Goal: Transaction & Acquisition: Purchase product/service

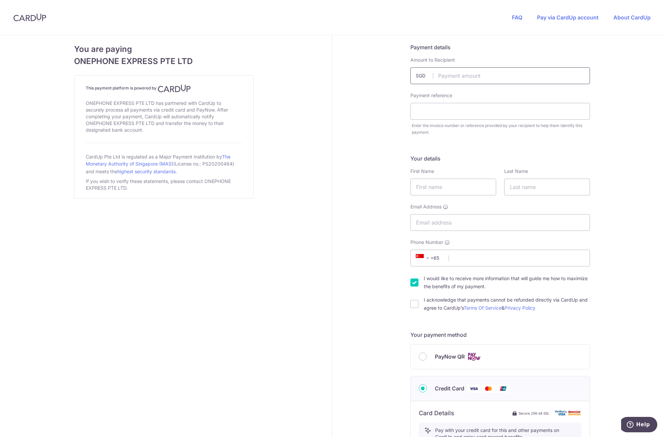
click at [457, 77] on input "text" at bounding box center [501, 75] width 180 height 17
type input "1748.00"
click at [452, 111] on input "text" at bounding box center [501, 111] width 180 height 17
click at [427, 110] on input "text" at bounding box center [501, 111] width 180 height 17
paste input "Order #34826"
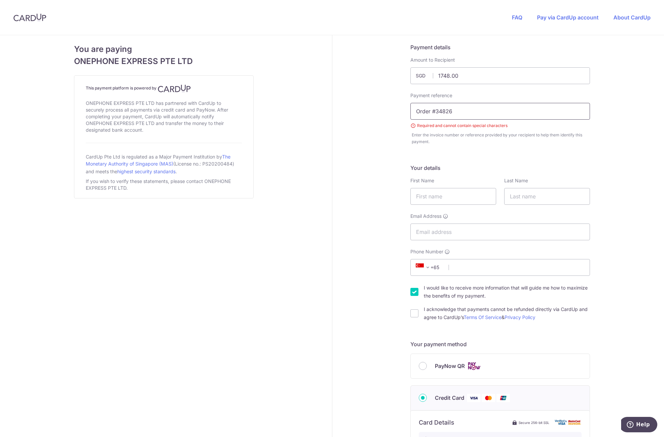
drag, startPoint x: 433, startPoint y: 112, endPoint x: 378, endPoint y: 108, distance: 55.1
click at [378, 108] on div "Payment details Amount to Recipient 1748.00 SGD Payment reference Order #34826 …" at bounding box center [501, 365] width 336 height 660
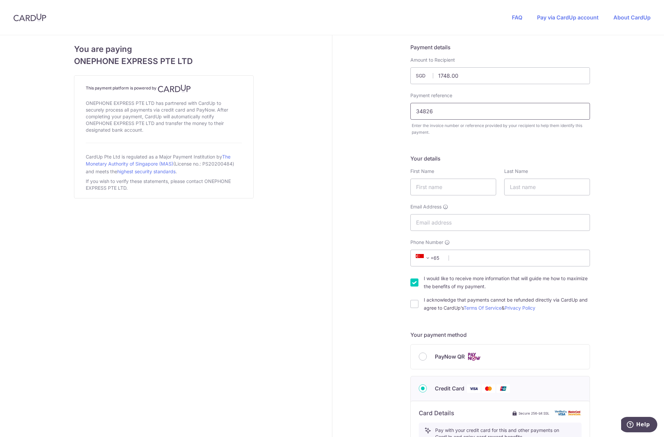
type input "34826"
click at [428, 188] on input "text" at bounding box center [454, 187] width 86 height 17
type input "[PERSON_NAME]"
type input "Cumpio"
type input "[PERSON_NAME][EMAIL_ADDRESS][DOMAIN_NAME]"
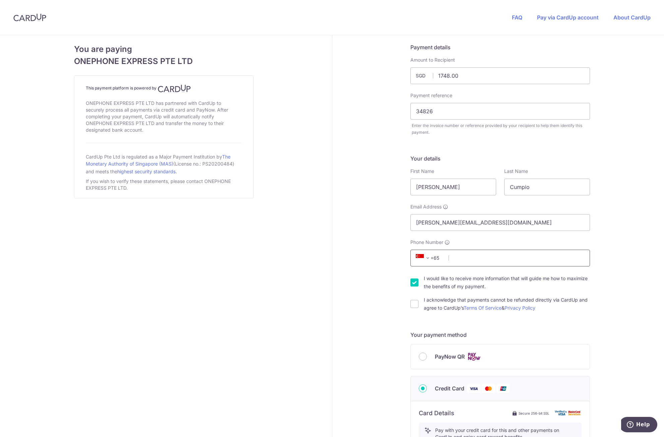
click at [560, 262] on input "Phone Number" at bounding box center [501, 258] width 180 height 17
type input "92346669"
click at [626, 271] on div "Payment details Amount to Recipient 1748.00 SGD Payment reference 34826 Require…" at bounding box center [501, 360] width 336 height 651
click at [411, 306] on input "I acknowledge that payments cannot be refunded directly via CardUp and agree to…" at bounding box center [415, 304] width 8 height 8
checkbox input "true"
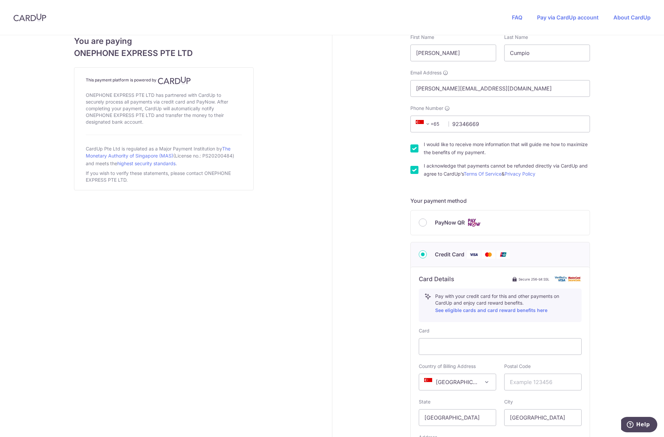
scroll to position [201, 0]
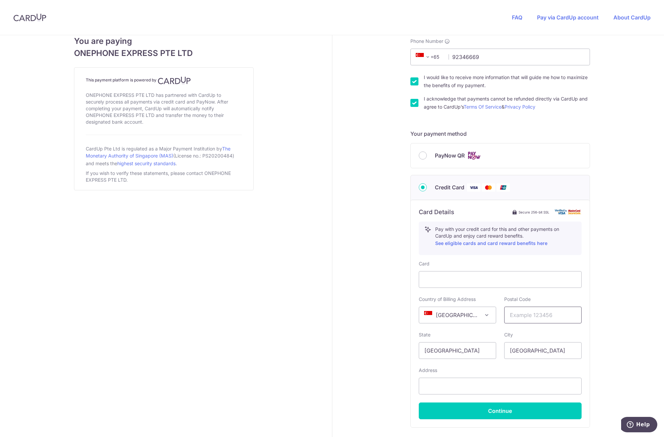
click at [523, 315] on input "text" at bounding box center [543, 315] width 77 height 17
type input "460055"
click at [463, 384] on input "text" at bounding box center [500, 386] width 163 height 17
type input "[STREET_ADDRESS][PERSON_NAME]"
click at [611, 390] on div "Payment details Amount to Recipient 1748.00 SGD Payment reference 34826 Require…" at bounding box center [501, 159] width 336 height 651
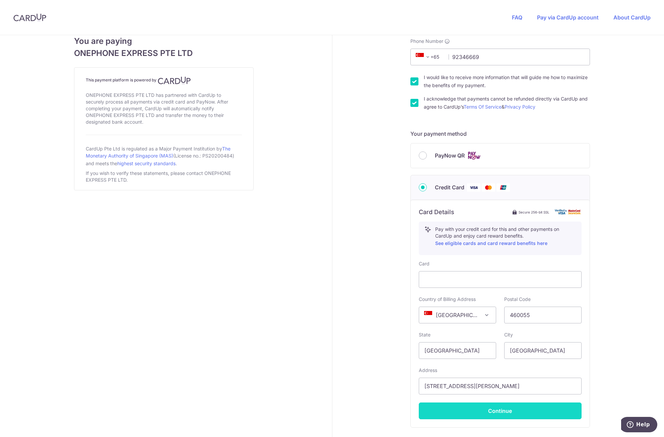
click at [526, 408] on button "Continue" at bounding box center [500, 411] width 163 height 17
type input "**** 2960"
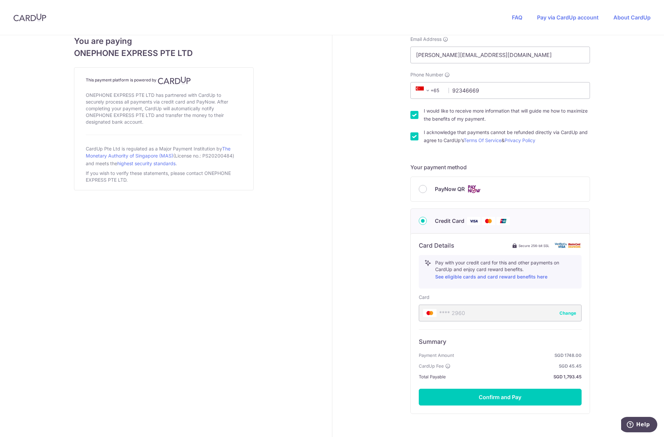
scroll to position [200, 0]
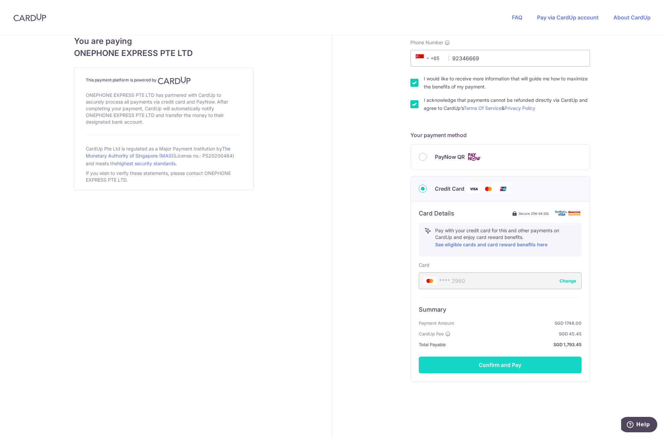
click at [510, 364] on button "Confirm and Pay" at bounding box center [500, 365] width 163 height 17
